Goal: Transaction & Acquisition: Download file/media

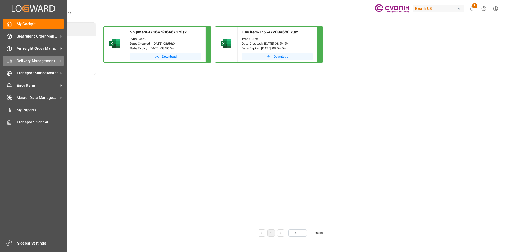
click at [47, 59] on span "Delivery Management" at bounding box center [38, 61] width 42 height 6
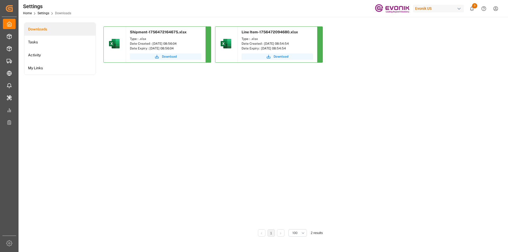
drag, startPoint x: 143, startPoint y: 100, endPoint x: 128, endPoint y: 63, distance: 39.8
click at [143, 98] on div "Shipment-1756472164675.xlsx Type : .xlsx Date Created : 29.08.2025 08:56:04 Dat…" at bounding box center [290, 125] width 374 height 199
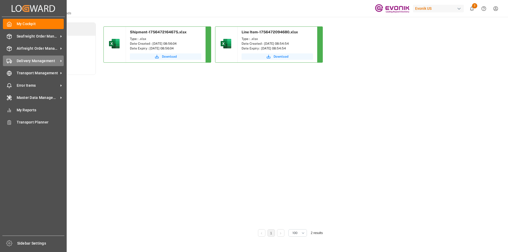
click at [29, 59] on span "Delivery Management" at bounding box center [38, 61] width 42 height 6
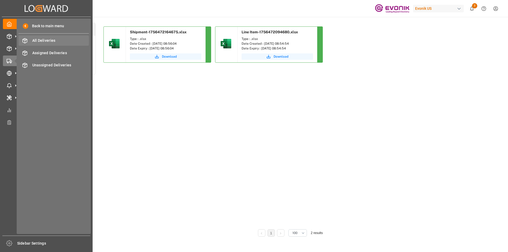
click at [57, 42] on span "All Deliveries" at bounding box center [60, 41] width 57 height 6
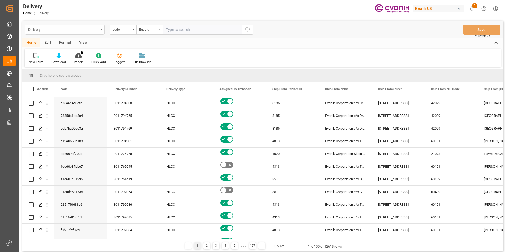
click at [101, 27] on div "Delivery" at bounding box center [64, 30] width 79 height 10
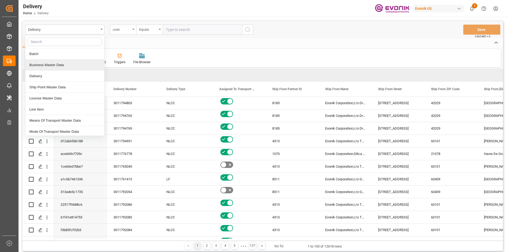
click at [132, 29] on div "code" at bounding box center [123, 30] width 26 height 10
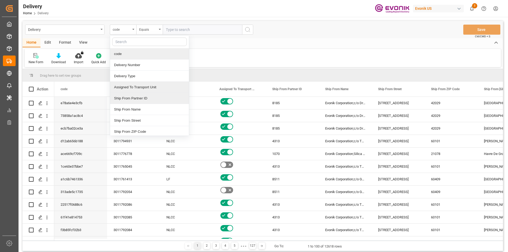
click at [146, 97] on div "code Delivery Number Delivery Type Assigned To Transport Unit Ship From Partner…" at bounding box center [149, 85] width 79 height 101
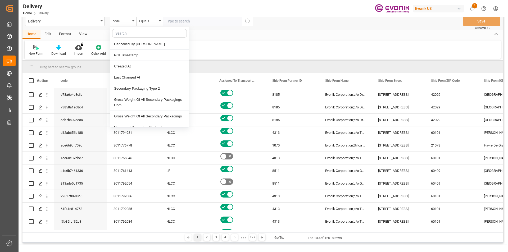
scroll to position [1542, 0]
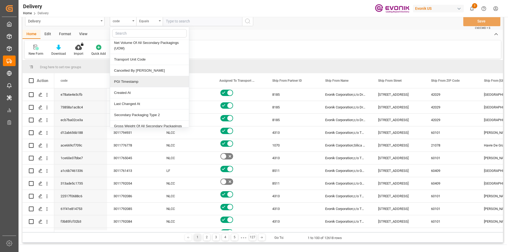
click at [129, 80] on div "PGI Timestamp" at bounding box center [149, 81] width 79 height 11
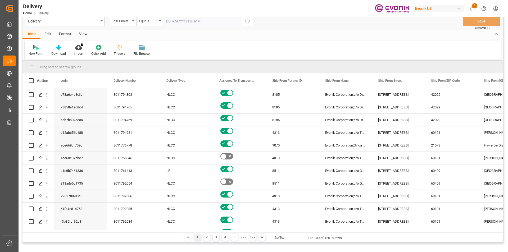
click at [159, 20] on icon "open menu" at bounding box center [160, 20] width 2 height 1
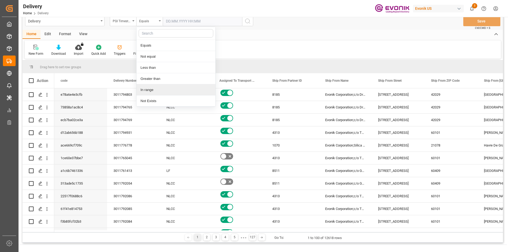
click at [145, 88] on div "In range" at bounding box center [176, 89] width 79 height 11
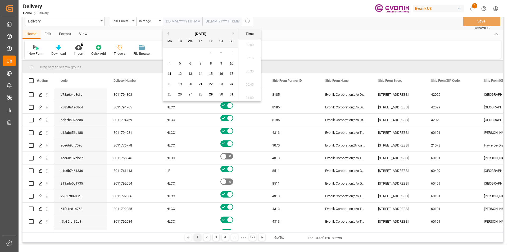
click at [187, 21] on input "text" at bounding box center [183, 21] width 40 height 10
click at [202, 94] on span "28" at bounding box center [200, 95] width 3 height 4
click at [210, 94] on span "29" at bounding box center [210, 95] width 3 height 4
type input "[DATE] 00:00"
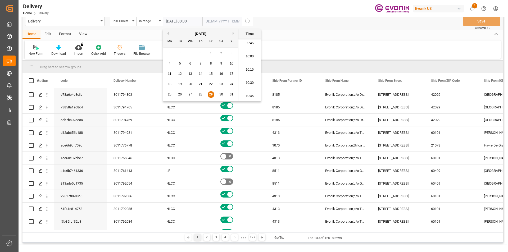
click at [213, 94] on div "29" at bounding box center [211, 95] width 7 height 6
click at [227, 21] on input "text" at bounding box center [222, 21] width 40 height 10
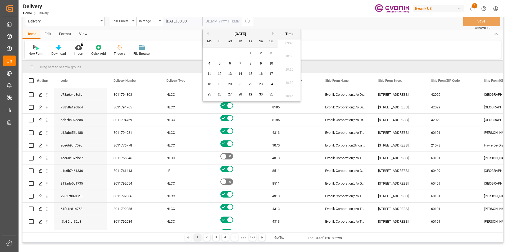
click at [252, 93] on span "29" at bounding box center [250, 95] width 3 height 4
type input "[DATE] 00:00"
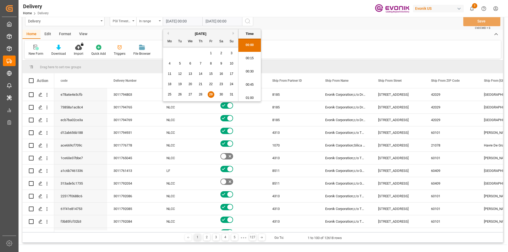
click at [181, 22] on input "[DATE] 00:00" at bounding box center [183, 21] width 40 height 10
click at [198, 95] on div "28" at bounding box center [200, 95] width 7 height 6
type input "[DATE] 00:00"
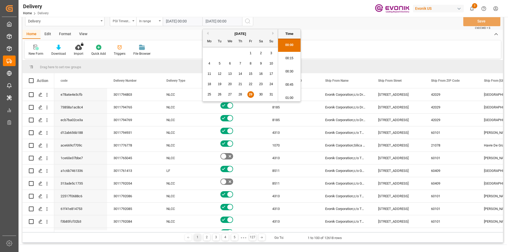
click at [220, 22] on input "[DATE] 00:00" at bounding box center [222, 21] width 40 height 10
click at [252, 95] on div "29" at bounding box center [250, 95] width 7 height 6
click at [245, 21] on icon "search button" at bounding box center [248, 21] width 6 height 6
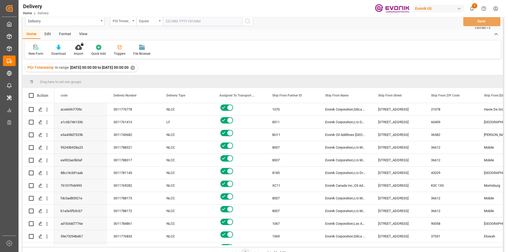
click at [85, 36] on div "View" at bounding box center [83, 34] width 16 height 9
click at [61, 51] on div "Standard Templates" at bounding box center [60, 50] width 34 height 12
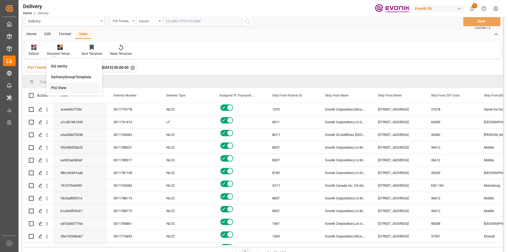
click at [67, 89] on div "PGI View" at bounding box center [74, 88] width 46 height 6
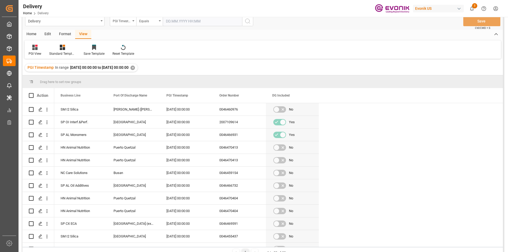
click at [29, 34] on div "Home" at bounding box center [31, 34] width 18 height 9
click at [60, 49] on icon at bounding box center [58, 47] width 4 height 5
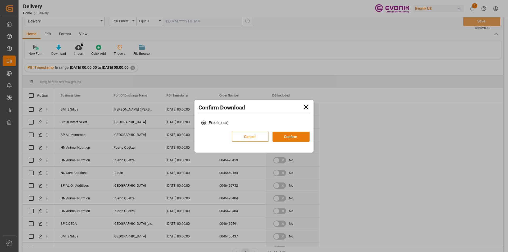
click at [292, 136] on button "Confirm" at bounding box center [291, 137] width 37 height 10
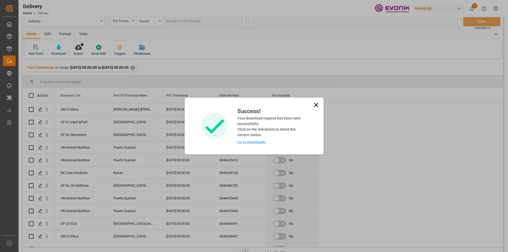
click at [255, 143] on link "Go to Downloads" at bounding box center [251, 142] width 28 height 4
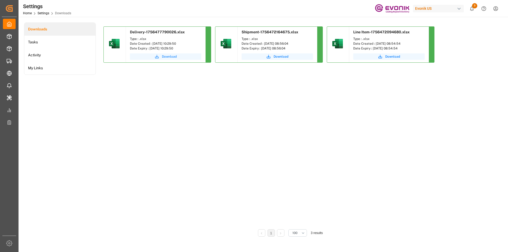
click at [165, 55] on span "Download" at bounding box center [169, 56] width 15 height 5
click at [166, 58] on span "Download" at bounding box center [169, 56] width 15 height 5
